Goal: Information Seeking & Learning: Learn about a topic

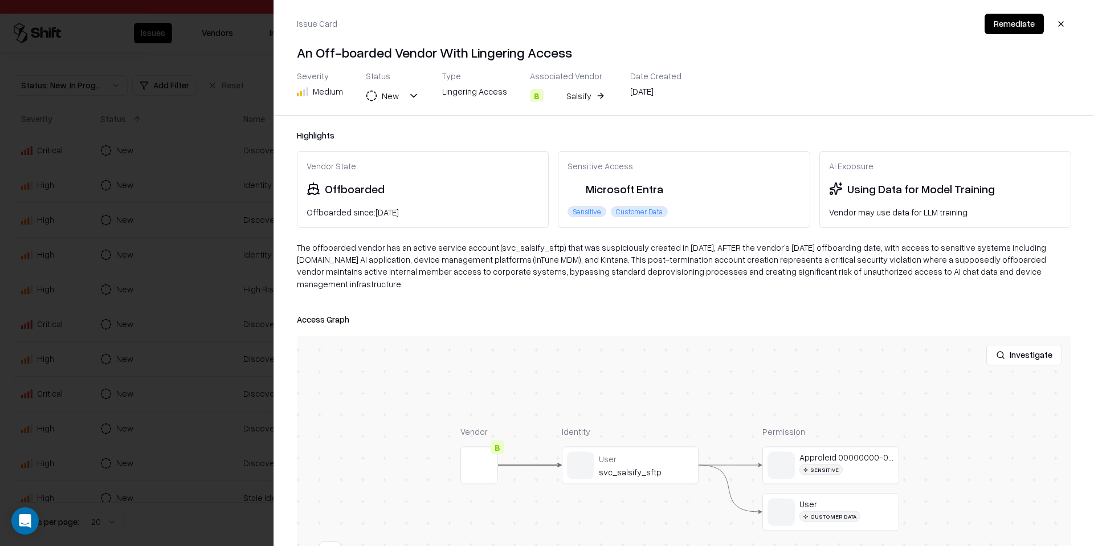
scroll to position [187, 0]
click at [1066, 28] on button "button" at bounding box center [1061, 24] width 21 height 21
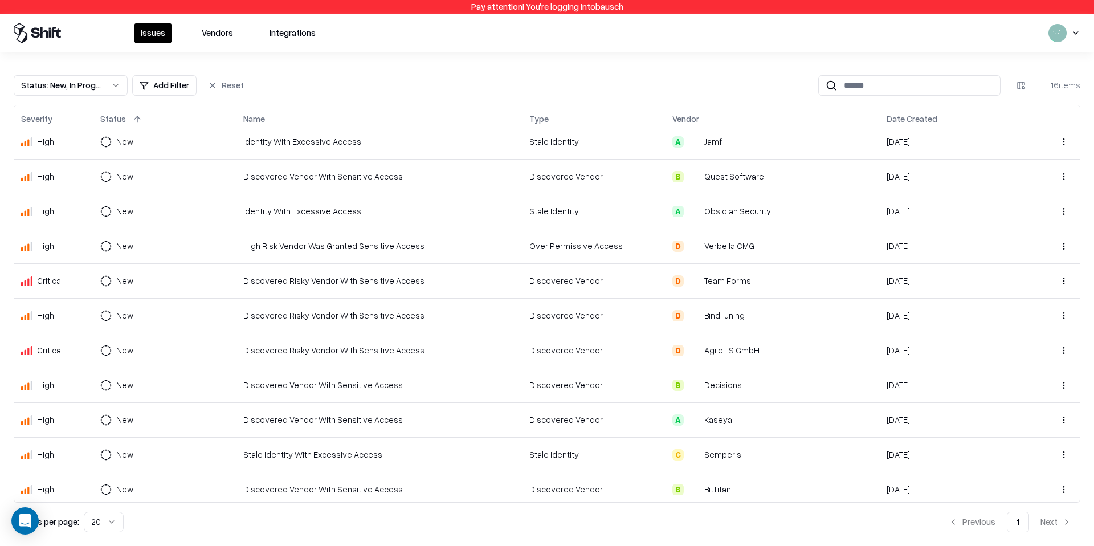
scroll to position [52, 0]
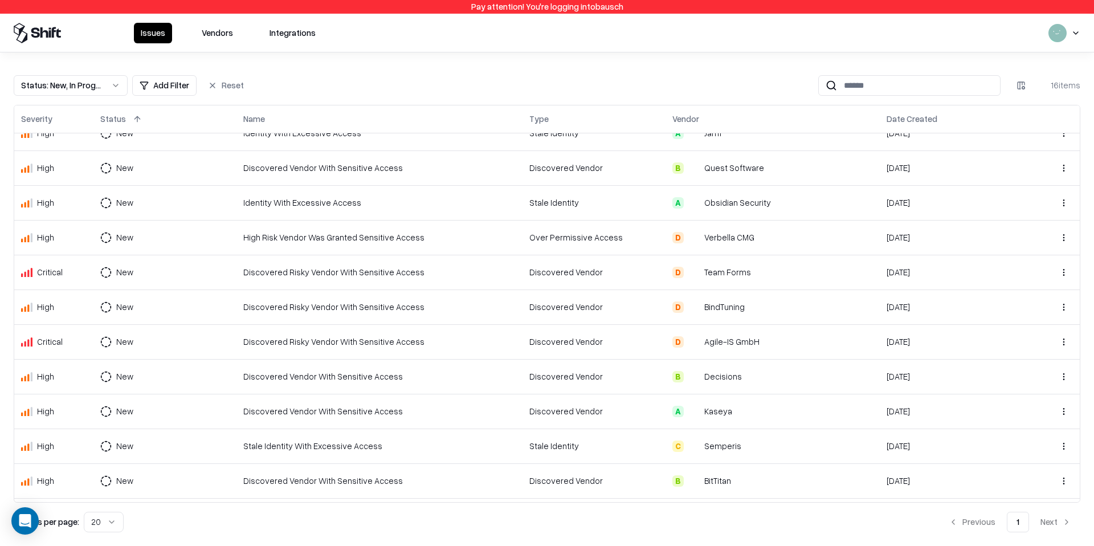
click at [366, 412] on div "Discovered Vendor With Sensitive Access" at bounding box center [379, 411] width 272 height 12
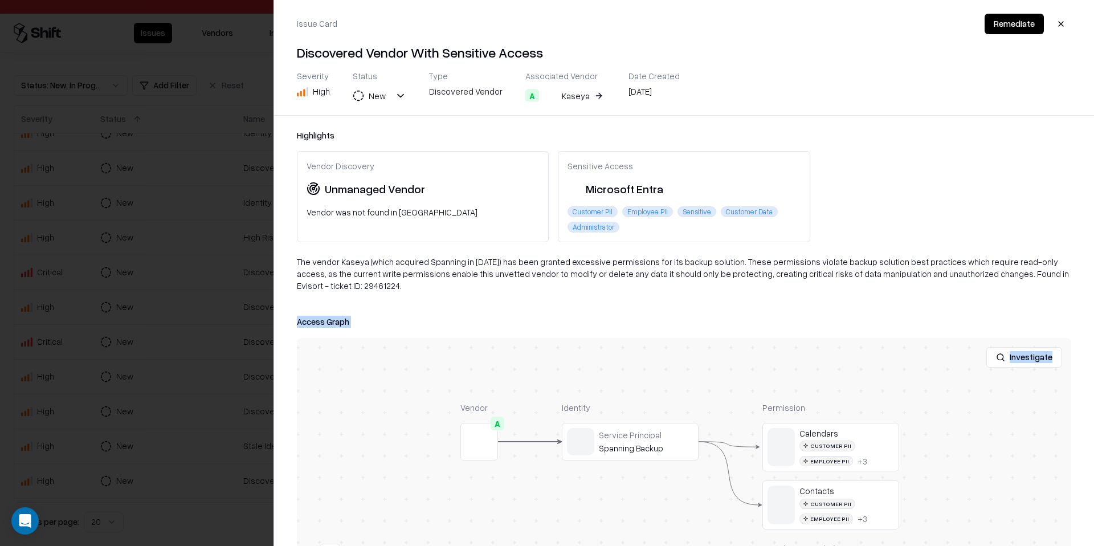
drag, startPoint x: 517, startPoint y: 357, endPoint x: 421, endPoint y: 296, distance: 113.7
click at [421, 296] on div "Highlights Vendor Discovery Unmanaged Vendor Vendor was not found in TPRM Sensi…" at bounding box center [684, 331] width 820 height 430
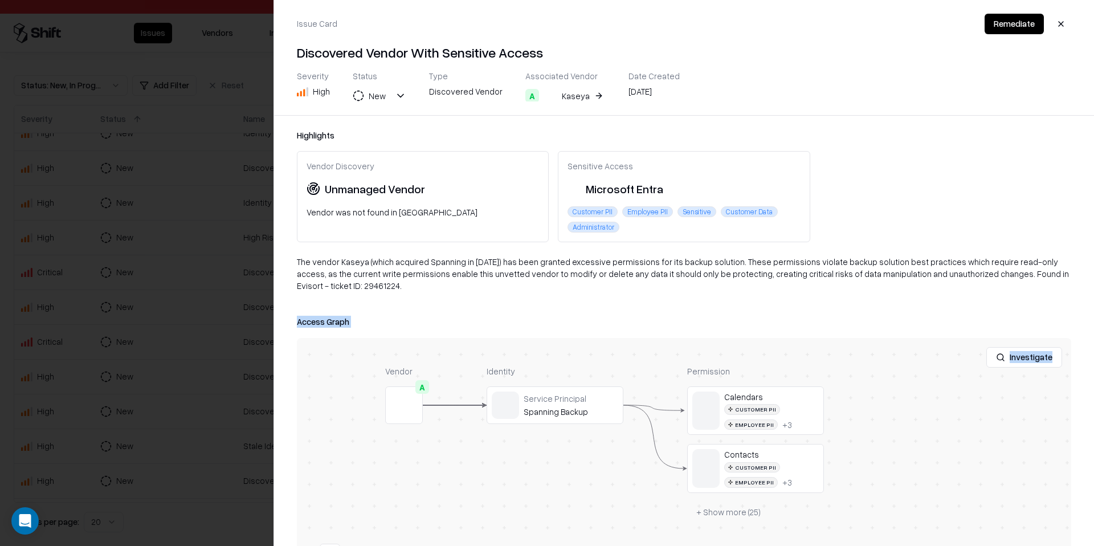
drag, startPoint x: 499, startPoint y: 374, endPoint x: 424, endPoint y: 338, distance: 83.1
click at [424, 338] on div "Investigate Vendor A Identity Service Principal Spanning Backup Permission Cale…" at bounding box center [684, 480] width 774 height 285
click at [734, 509] on button "+ Show more ( 25 )" at bounding box center [729, 512] width 83 height 21
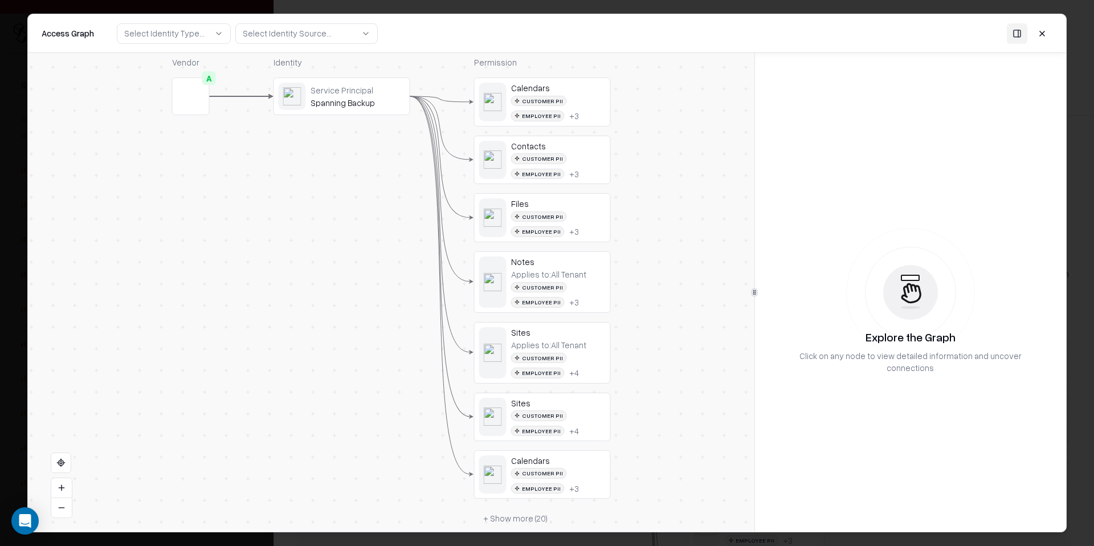
click at [566, 274] on div "Applies to: All Tenant" at bounding box center [548, 274] width 75 height 10
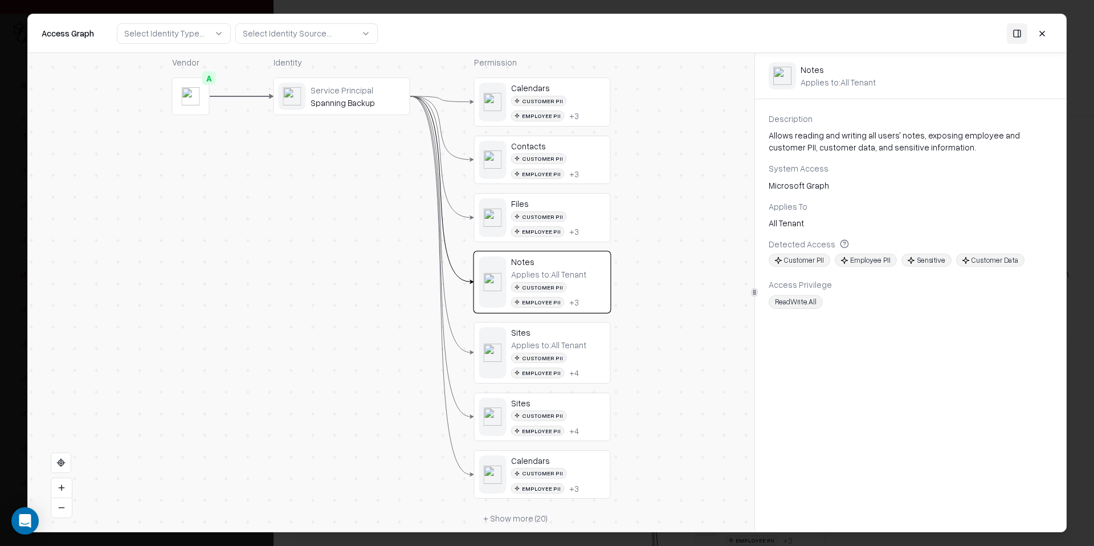
click at [566, 346] on div "Applies to: All Tenant" at bounding box center [548, 345] width 75 height 10
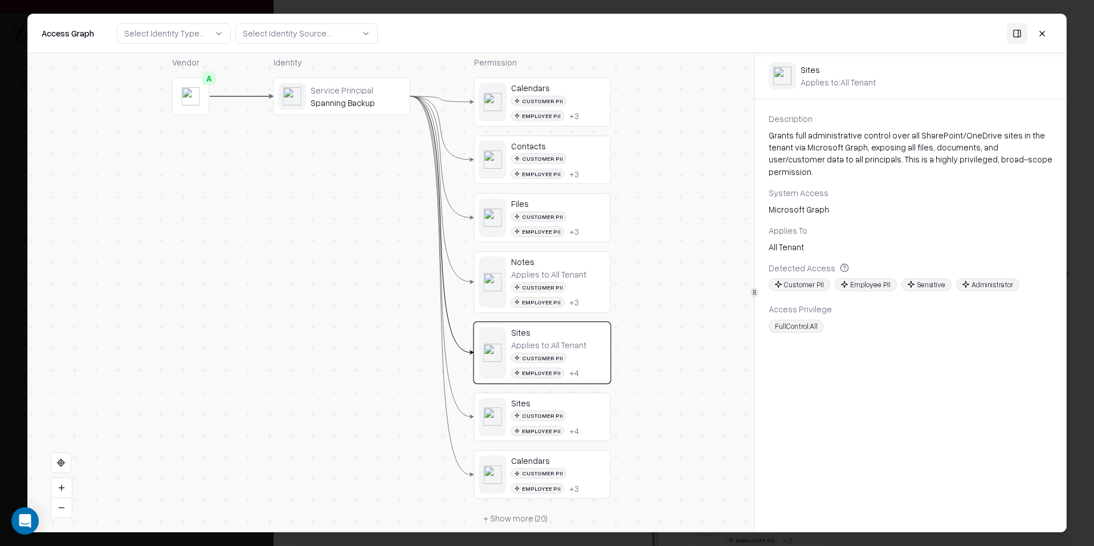
click at [581, 412] on div "Customer PII Employee PII + 4" at bounding box center [558, 423] width 95 height 26
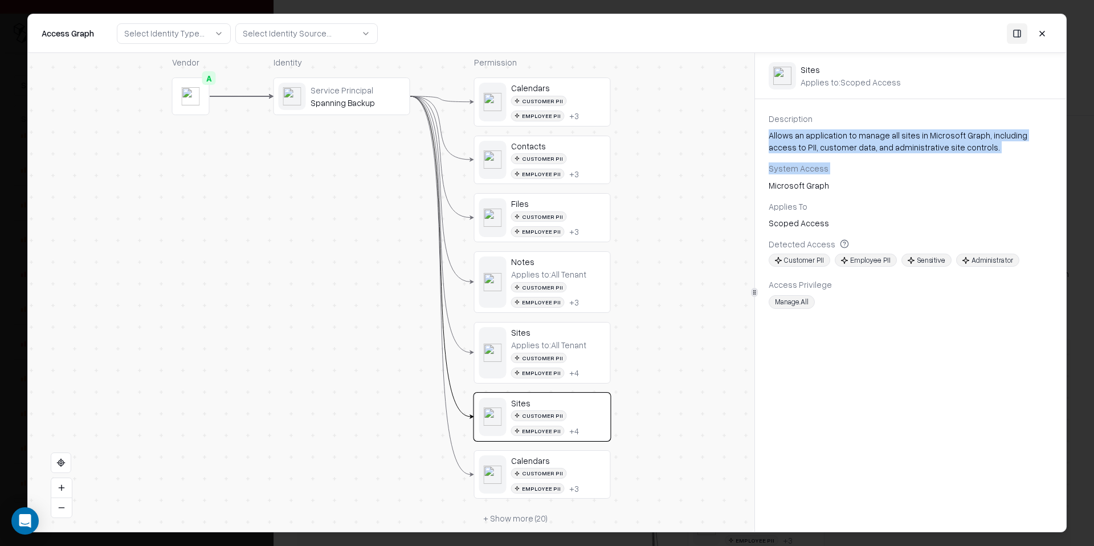
drag, startPoint x: 820, startPoint y: 144, endPoint x: 838, endPoint y: 177, distance: 37.0
click at [838, 177] on div "Description Allows an application to manage all sites in Microsoft Graph, inclu…" at bounding box center [910, 211] width 311 height 196
click at [581, 289] on div "Customer PII Employee PII + 3" at bounding box center [558, 295] width 95 height 26
click at [571, 271] on div "Applies to: All Tenant" at bounding box center [548, 274] width 75 height 10
click at [1042, 32] on button at bounding box center [1042, 33] width 21 height 21
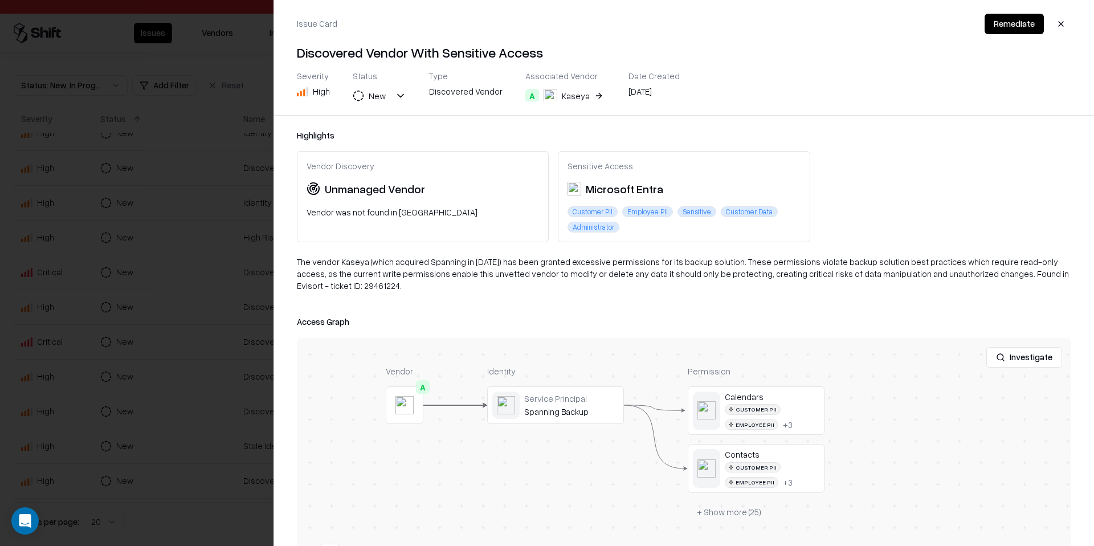
click at [199, 358] on div at bounding box center [547, 273] width 1094 height 546
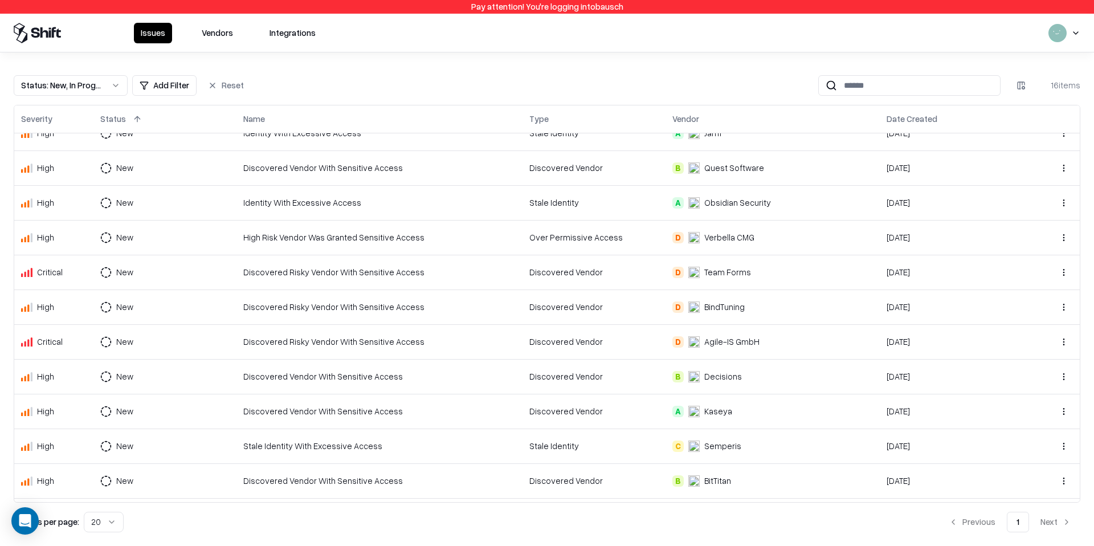
click at [497, 266] on div "Discovered Risky Vendor With Sensitive Access" at bounding box center [379, 272] width 272 height 12
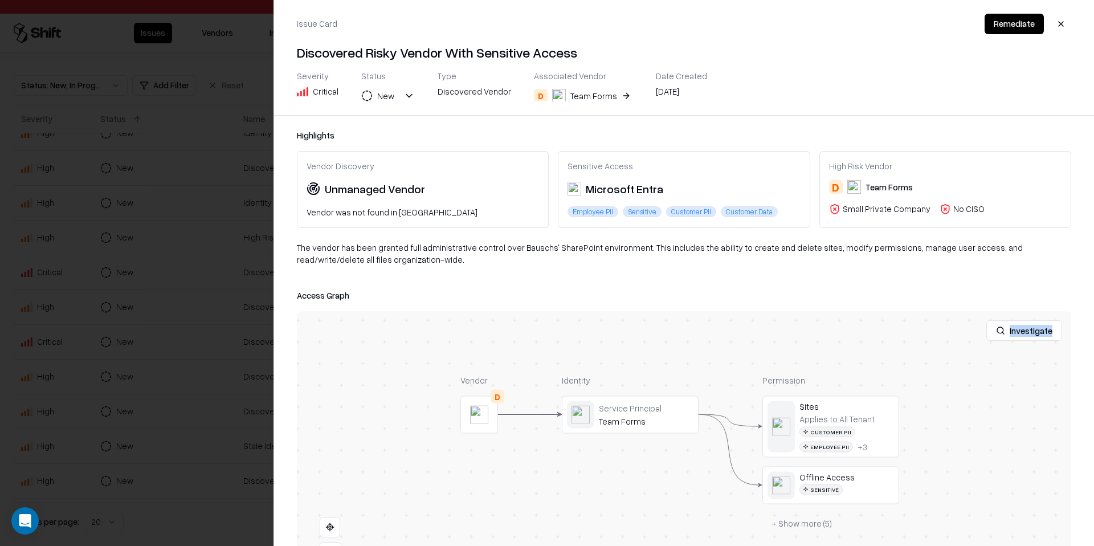
drag, startPoint x: 570, startPoint y: 349, endPoint x: 483, endPoint y: 311, distance: 95.2
click at [483, 311] on div "Investigate" at bounding box center [684, 330] width 774 height 39
click at [805, 527] on button "+ Show more ( 5 )" at bounding box center [802, 523] width 79 height 21
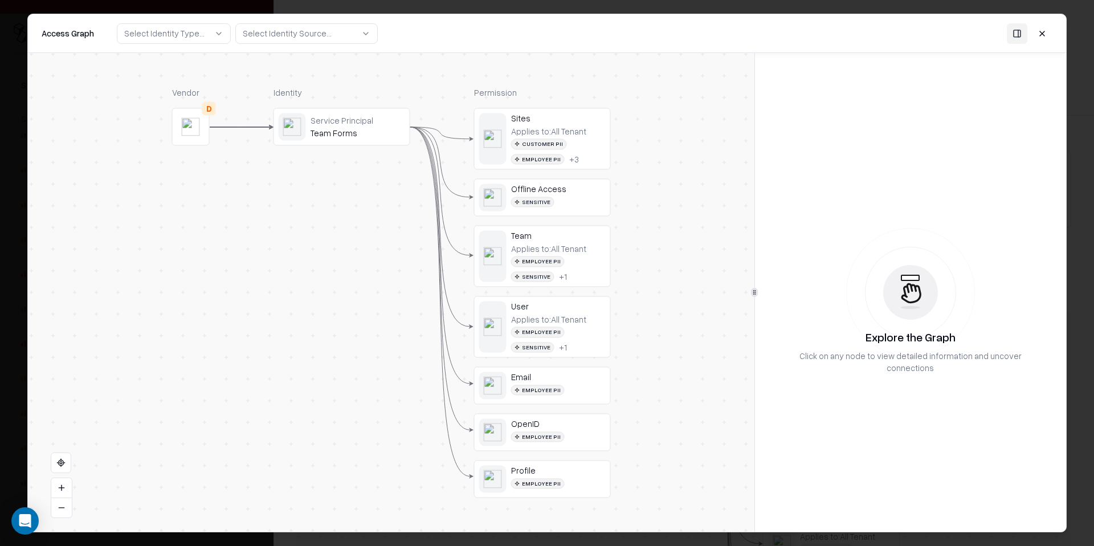
click at [542, 141] on div "Customer PII" at bounding box center [539, 144] width 56 height 11
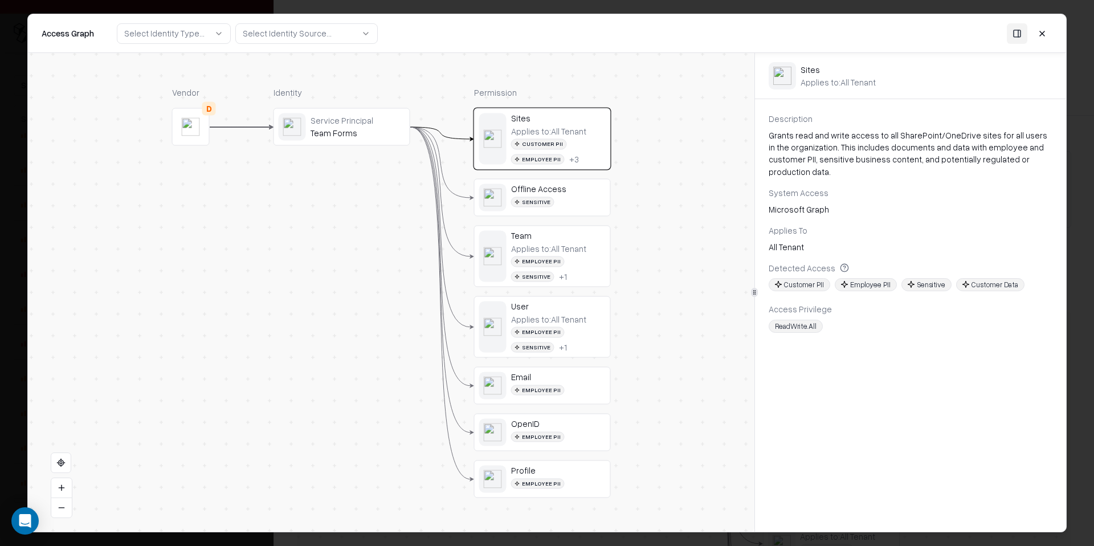
click at [557, 258] on div "Employee PII" at bounding box center [538, 261] width 54 height 11
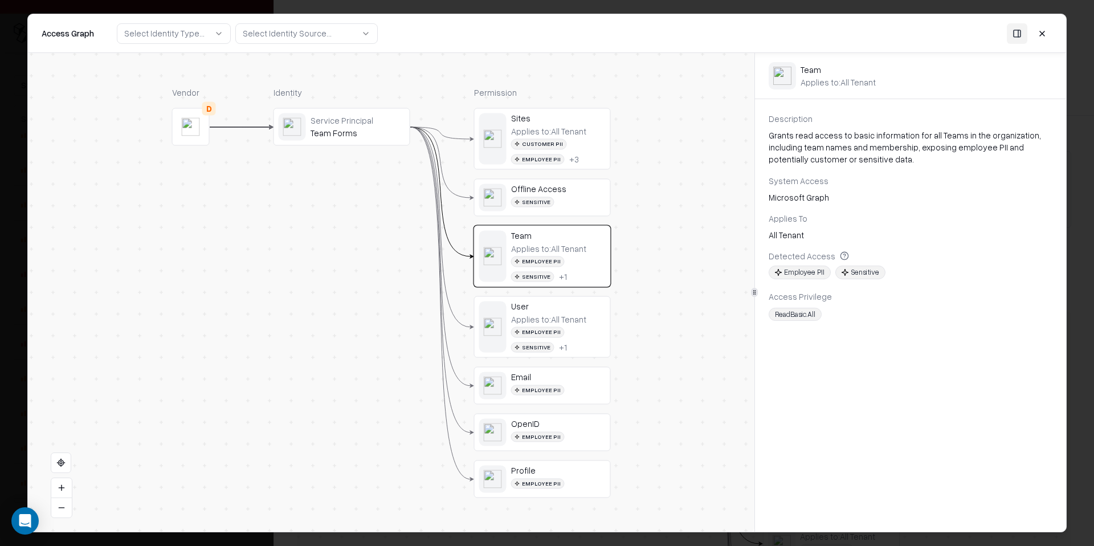
click at [558, 346] on div "Employee PII Sensitive + 1" at bounding box center [558, 340] width 95 height 26
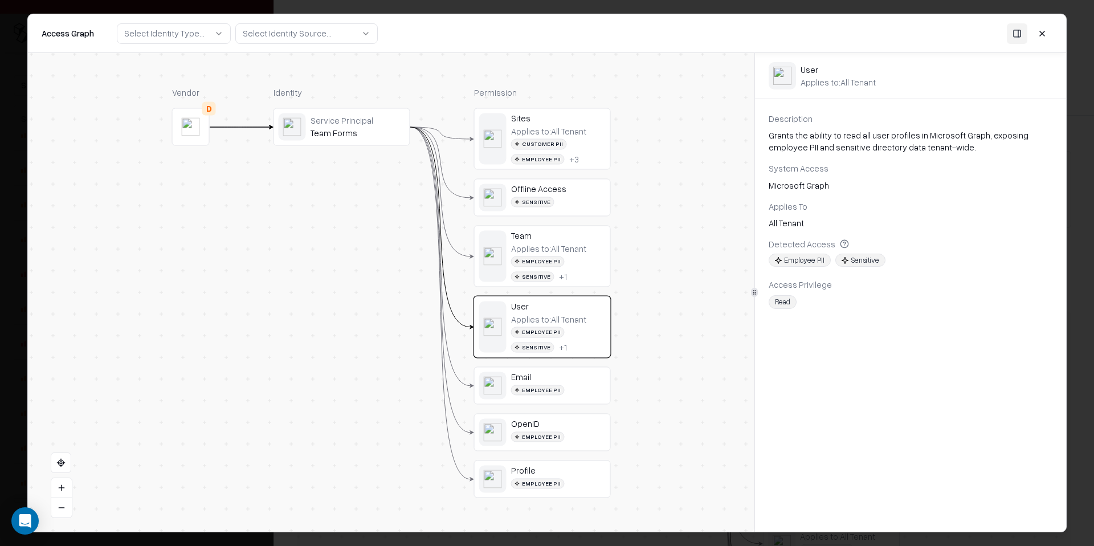
click at [1043, 36] on button at bounding box center [1042, 33] width 21 height 21
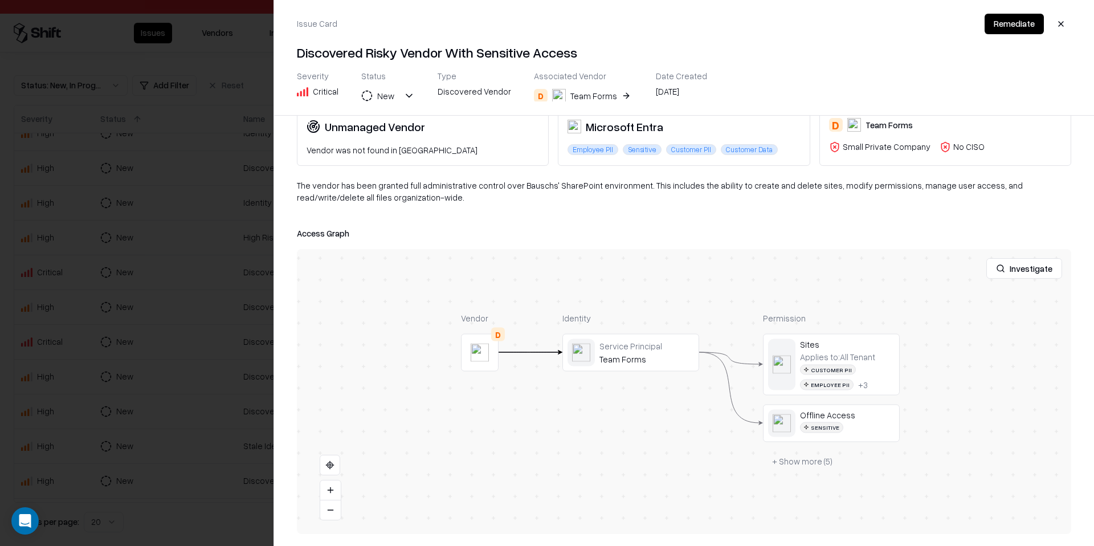
scroll to position [62, 0]
click at [820, 466] on button "+ Show more ( 5 )" at bounding box center [802, 461] width 79 height 21
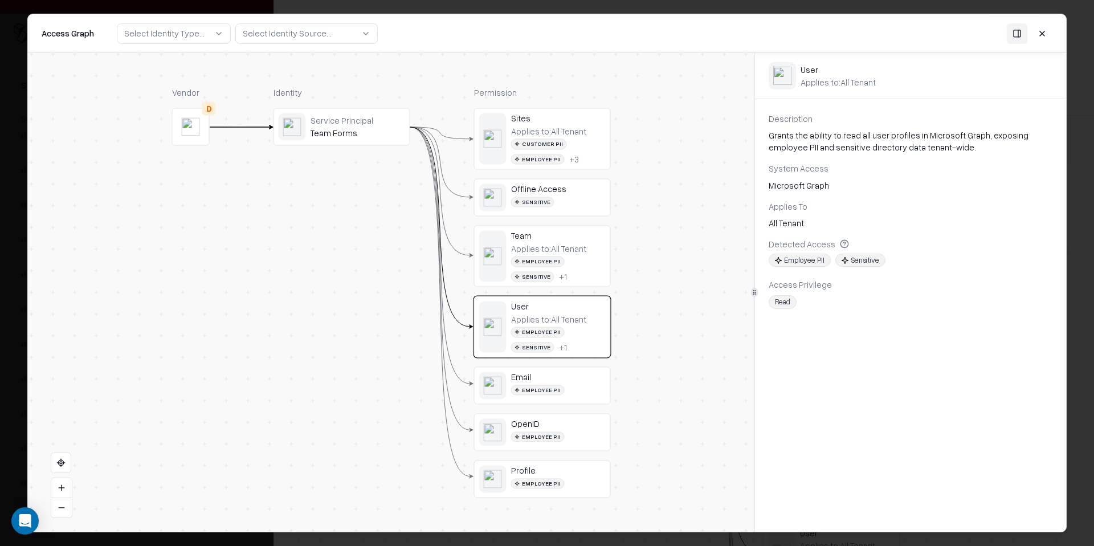
click at [1044, 35] on button at bounding box center [1042, 33] width 21 height 21
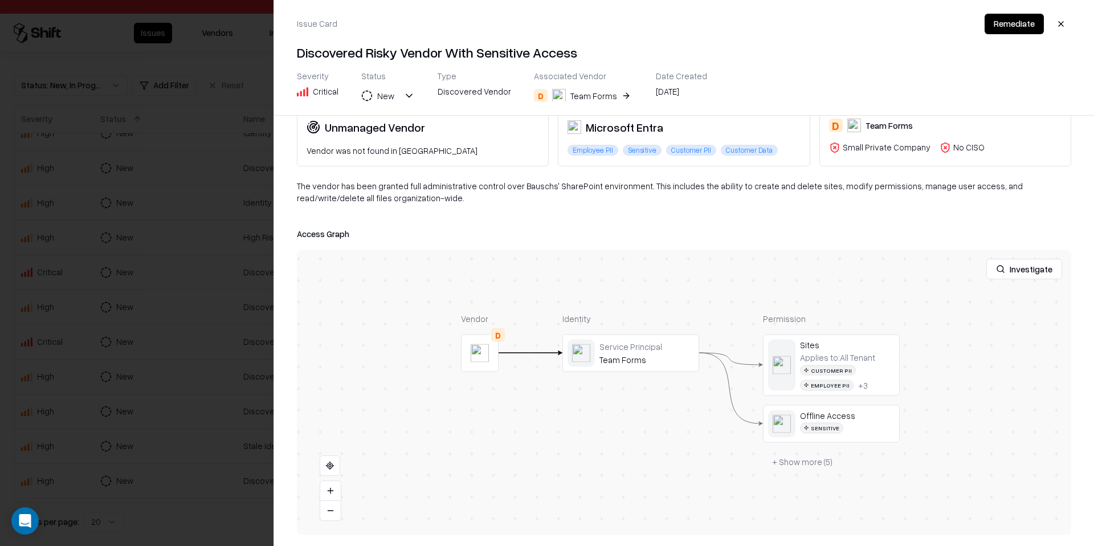
click at [185, 342] on div at bounding box center [547, 273] width 1094 height 546
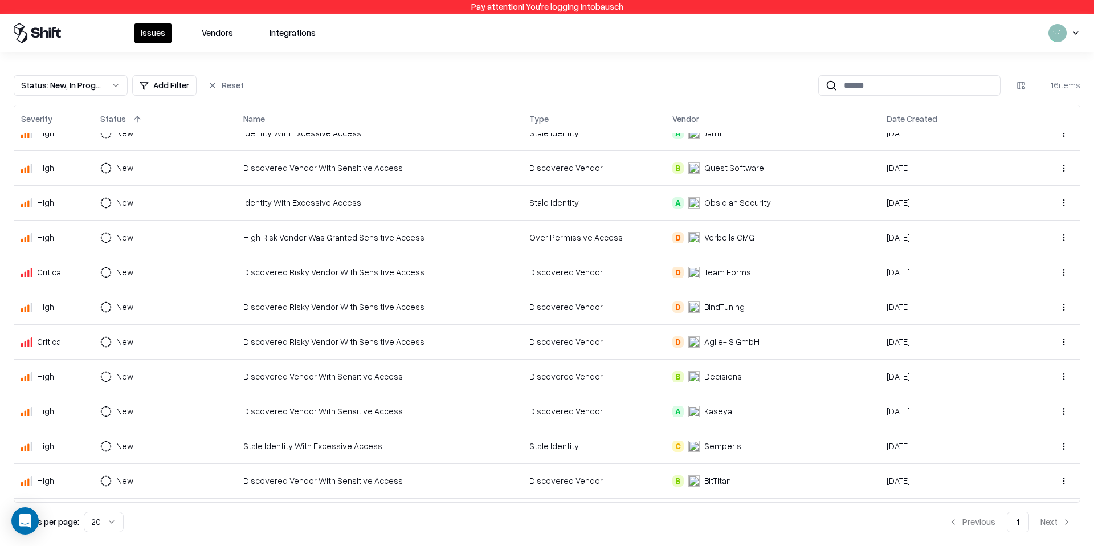
click at [369, 410] on div "Discovered Vendor With Sensitive Access" at bounding box center [379, 411] width 272 height 12
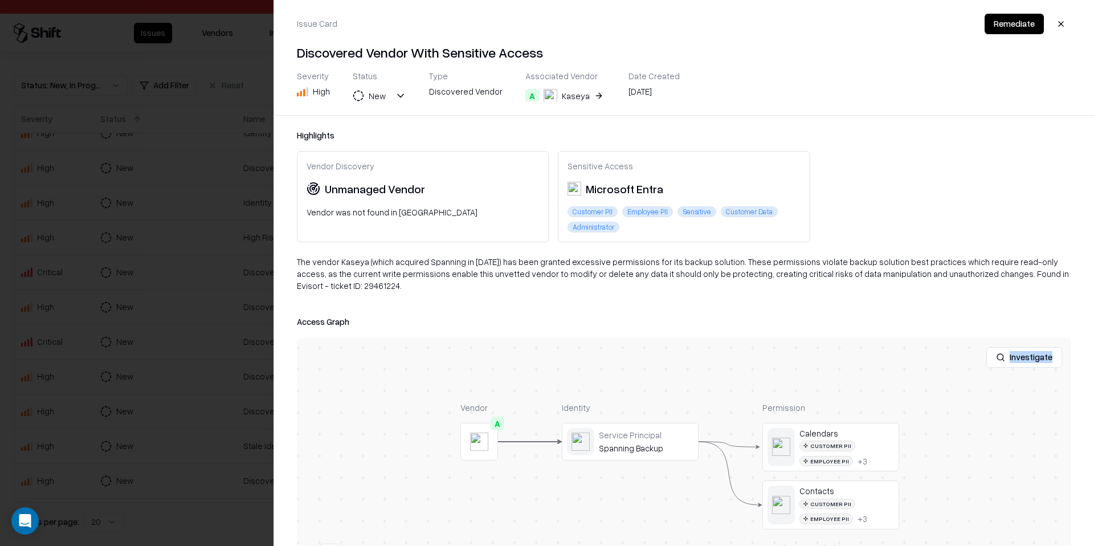
drag, startPoint x: 541, startPoint y: 357, endPoint x: 450, endPoint y: 313, distance: 100.9
click at [450, 315] on div "Access Graph Investigate Vendor A Identity Service Principal Spanning Backup Pe…" at bounding box center [684, 469] width 774 height 308
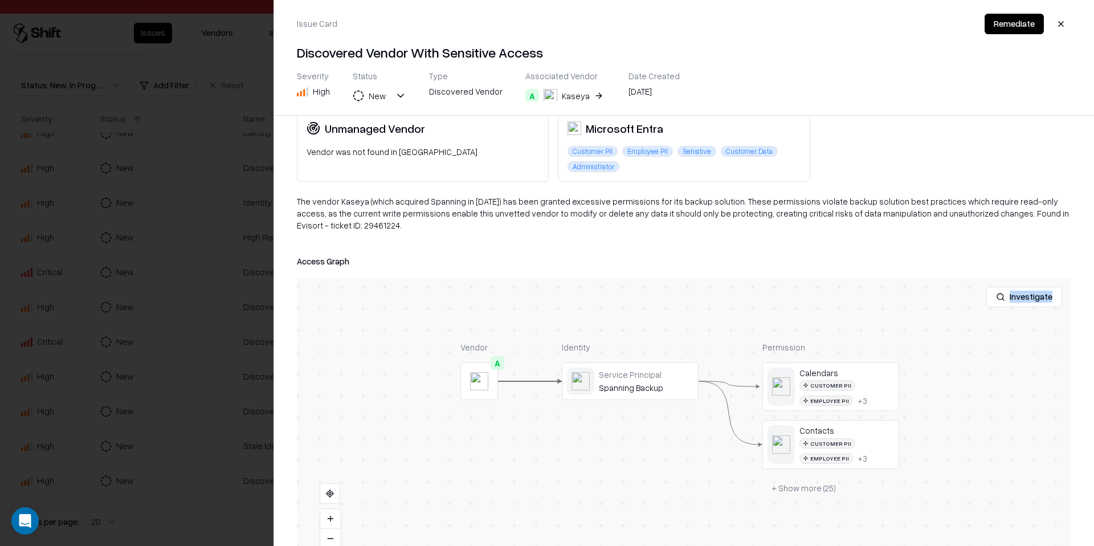
scroll to position [67, 0]
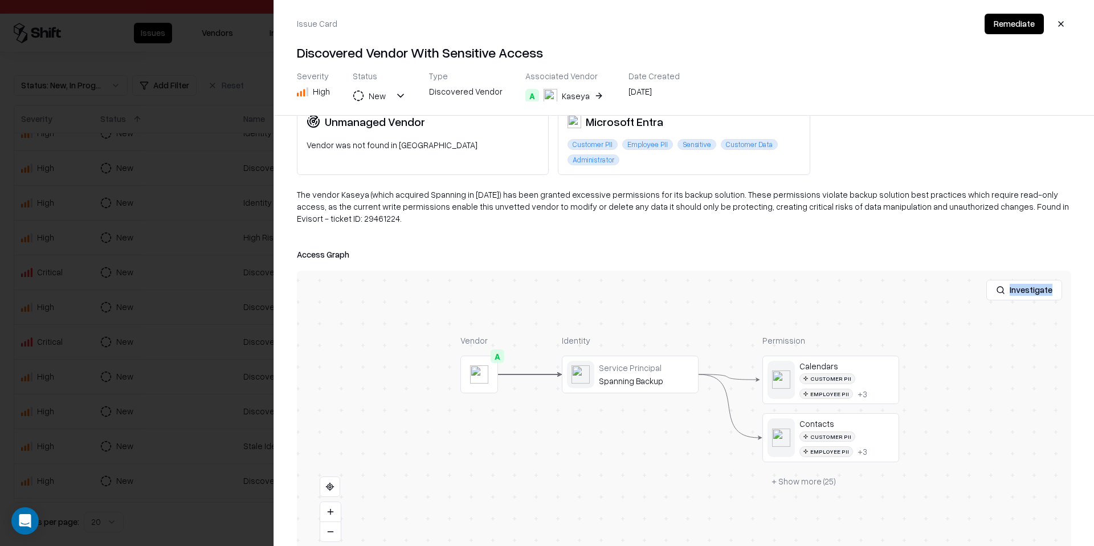
click at [809, 471] on button "+ Show more ( 25 )" at bounding box center [803, 481] width 83 height 21
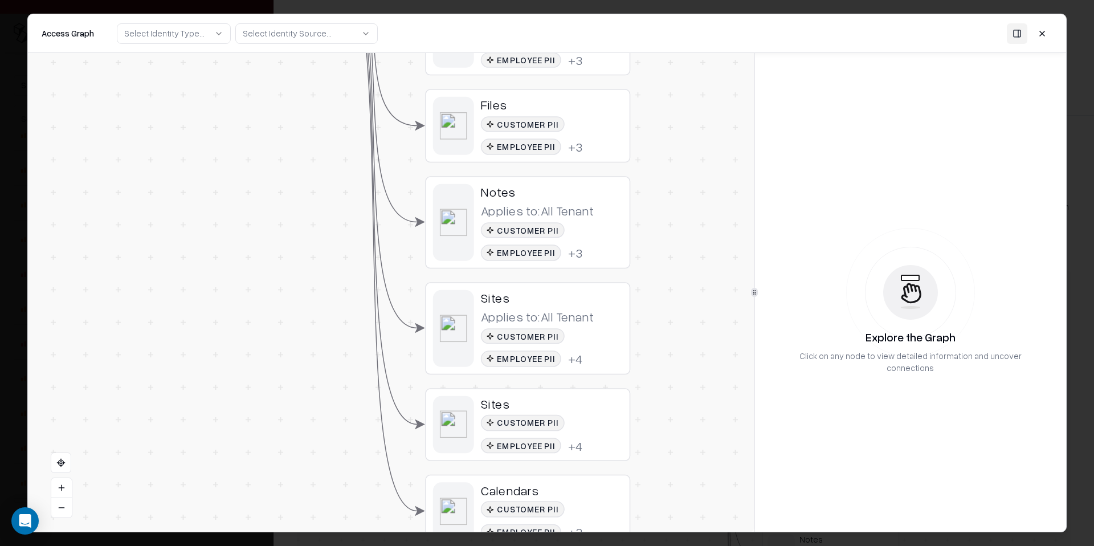
drag, startPoint x: 672, startPoint y: 322, endPoint x: 676, endPoint y: 299, distance: 23.7
click at [676, 299] on div "Vendor A Identity Service Principal Spanning Backup Permission Calendars Custom…" at bounding box center [391, 292] width 727 height 479
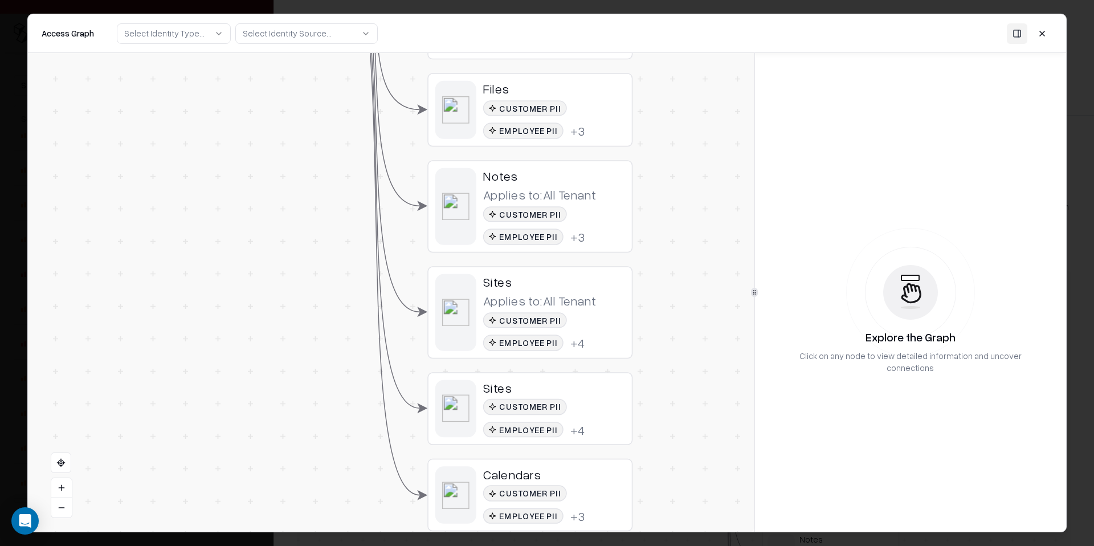
drag, startPoint x: 662, startPoint y: 307, endPoint x: 664, endPoint y: 291, distance: 16.1
click at [664, 291] on div "Vendor A Identity Service Principal Spanning Backup Permission Calendars Custom…" at bounding box center [391, 292] width 727 height 479
click at [597, 399] on div "Customer PII Employee PII + 4" at bounding box center [554, 418] width 142 height 39
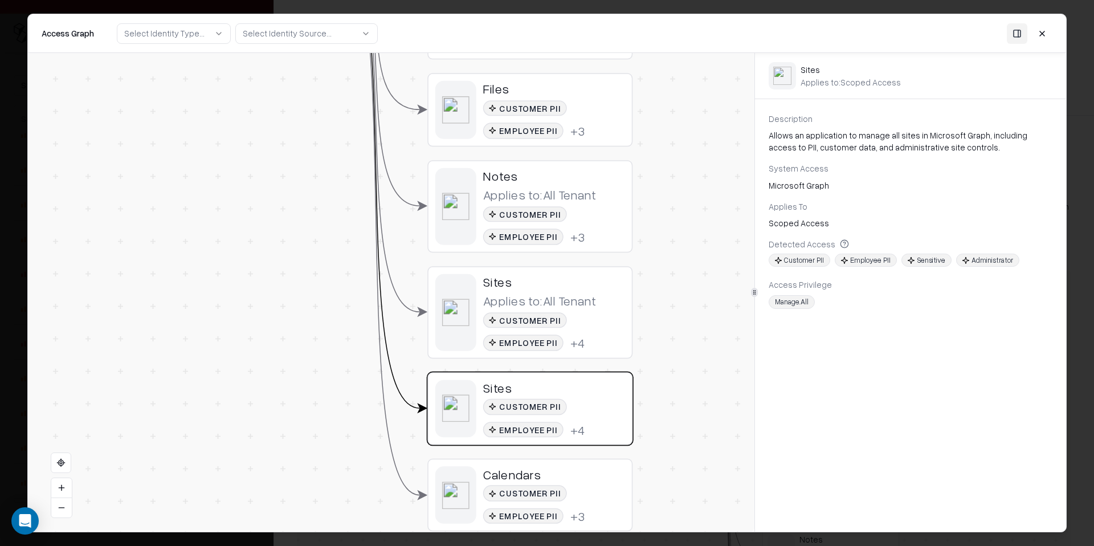
click at [577, 288] on div "Sites" at bounding box center [554, 282] width 142 height 16
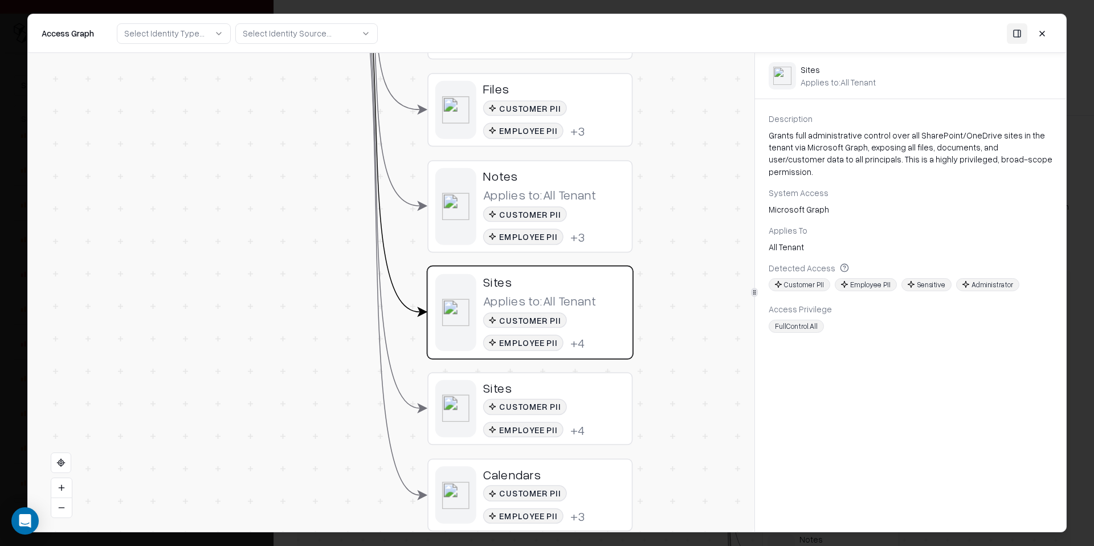
click at [1050, 33] on button at bounding box center [1042, 33] width 21 height 21
